Goal: Transaction & Acquisition: Purchase product/service

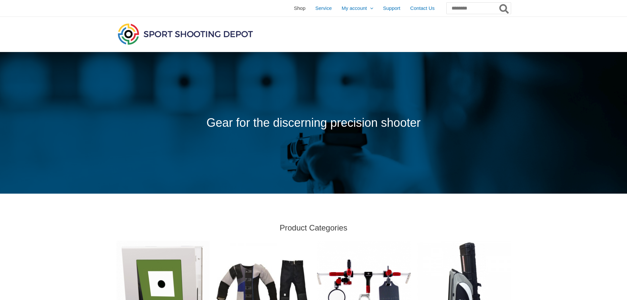
click at [294, 8] on span "Shop" at bounding box center [300, 8] width 12 height 16
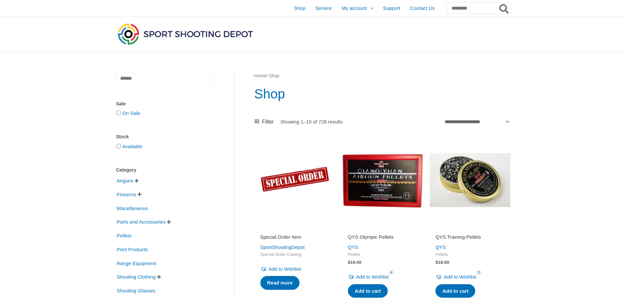
click at [176, 79] on input "text" at bounding box center [165, 78] width 98 height 13
type input "*"
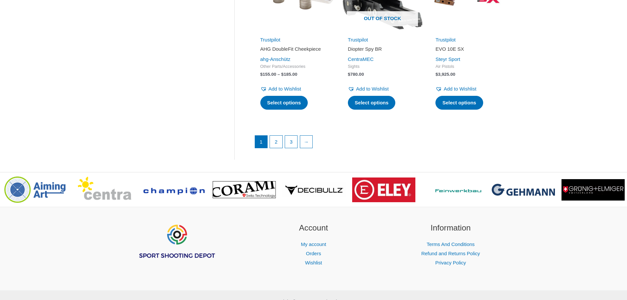
scroll to position [1020, 0]
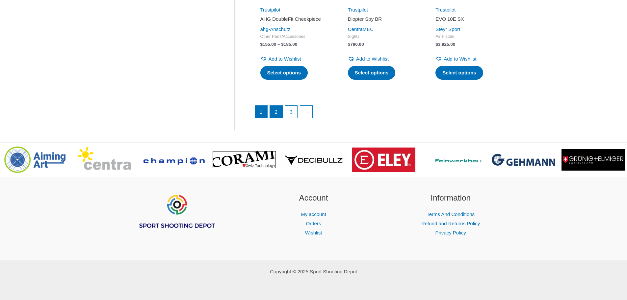
type input "*****"
click at [279, 118] on link "2" at bounding box center [276, 111] width 13 height 13
